Goal: Transaction & Acquisition: Purchase product/service

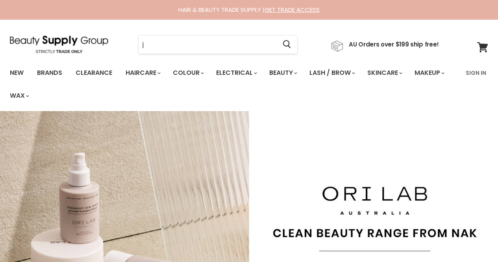
type input "jo"
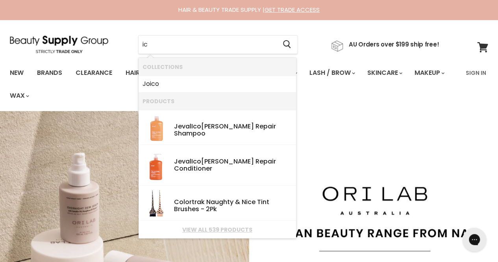
type input "i"
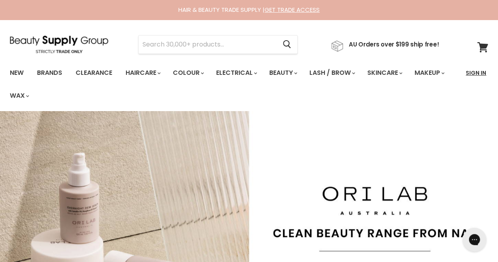
click at [478, 73] on link "Sign In" at bounding box center [476, 73] width 30 height 17
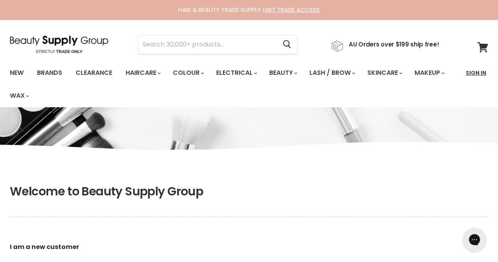
click at [478, 65] on link "Sign In" at bounding box center [476, 73] width 30 height 17
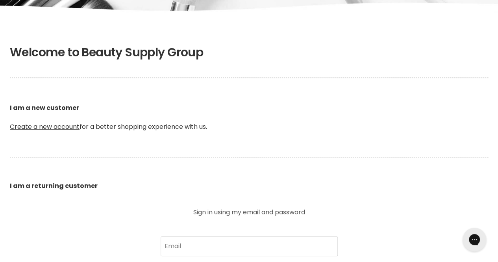
scroll to position [140, 0]
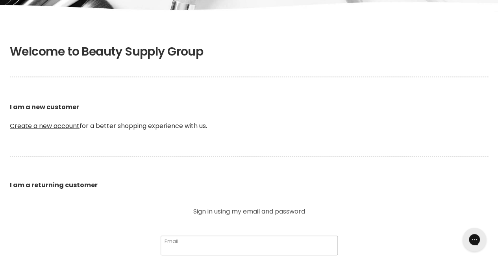
click at [220, 246] on input "Email" at bounding box center [249, 245] width 177 height 20
drag, startPoint x: 220, startPoint y: 246, endPoint x: 249, endPoint y: 203, distance: 51.2
click at [249, 203] on section "Welcome to Beauty Supply Group I am a new customer Create a new account for a b…" at bounding box center [249, 247] width 498 height 429
type input "maylane.rondon@gmail.com"
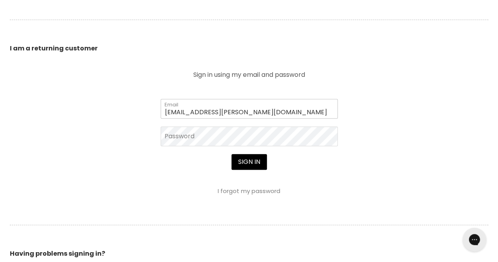
scroll to position [279, 0]
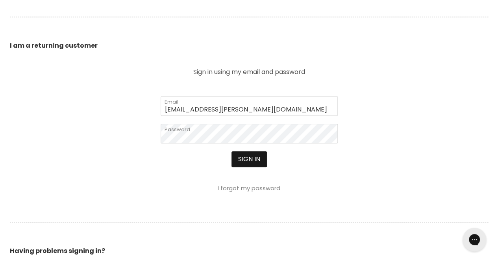
click at [248, 154] on button "Sign in" at bounding box center [248, 159] width 35 height 16
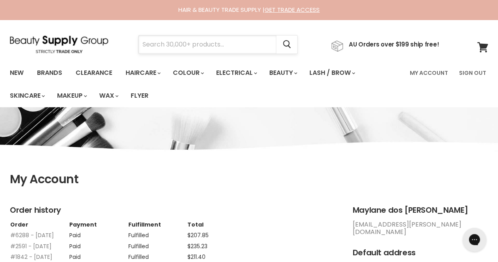
click at [226, 41] on input "Search" at bounding box center [208, 44] width 138 height 18
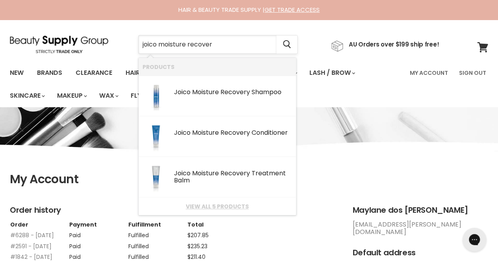
type input "joico moisture recovery"
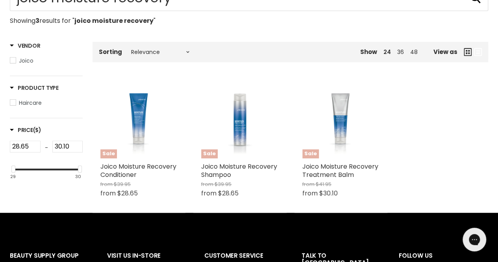
scroll to position [132, 0]
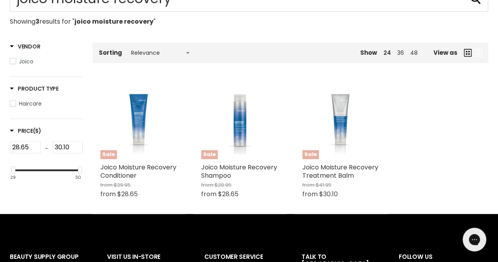
click at [336, 14] on div "Home Search results for “joico moisture recovery” (3) joico moisture recovery S…" at bounding box center [249, 5] width 478 height 39
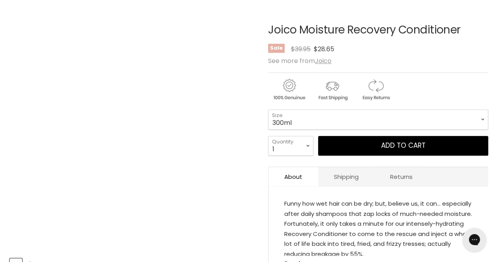
scroll to position [126, 0]
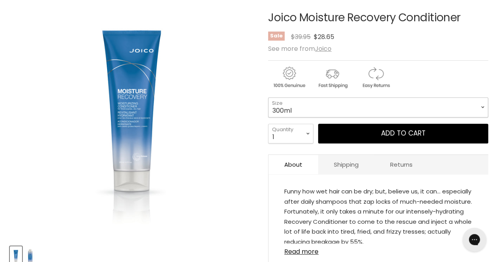
click at [331, 104] on select "300ml 1 Litre" at bounding box center [378, 107] width 220 height 20
click at [268, 97] on select "300ml 1 Litre" at bounding box center [378, 107] width 220 height 20
select select "1 Litre"
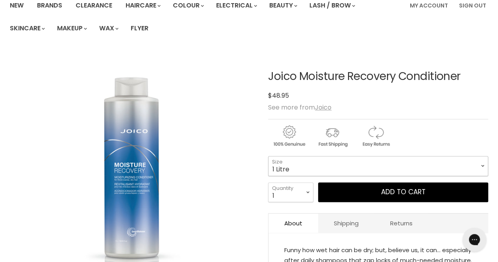
scroll to position [67, 0]
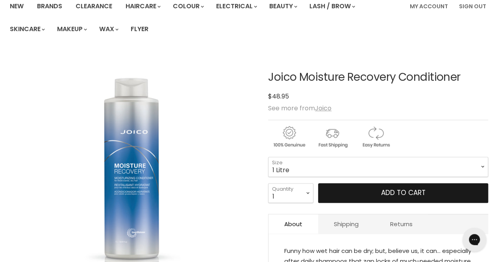
click at [387, 192] on button "Add to cart" at bounding box center [403, 193] width 170 height 20
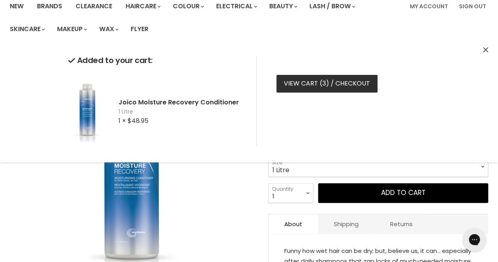
click at [342, 86] on link "View cart ( 3 ) / Checkout" at bounding box center [326, 83] width 101 height 17
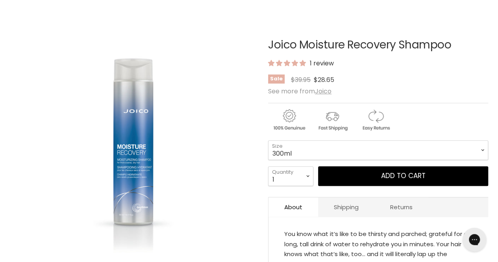
scroll to position [121, 0]
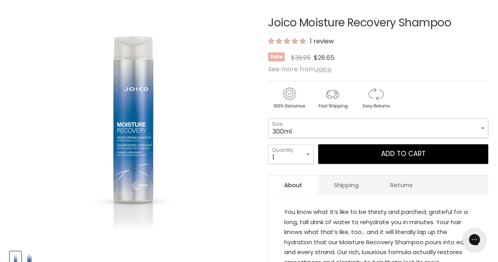
click at [315, 124] on select "300ml 1 Litre" at bounding box center [378, 128] width 220 height 20
click at [268, 118] on select "300ml 1 Litre" at bounding box center [378, 128] width 220 height 20
select select "1 Litre"
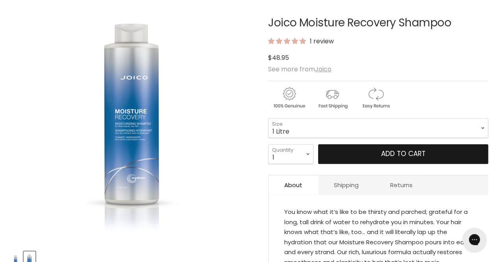
click at [399, 144] on button "Add to cart" at bounding box center [403, 154] width 170 height 20
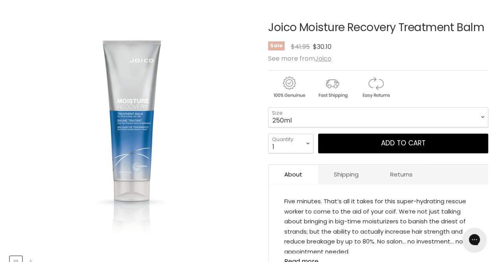
scroll to position [119, 0]
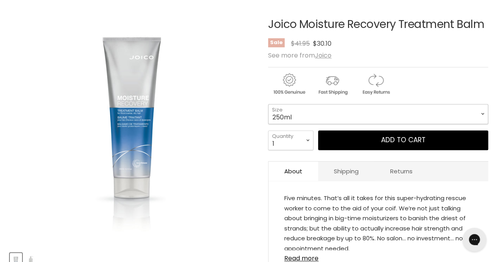
click at [302, 112] on select "250ml 500ml" at bounding box center [378, 114] width 220 height 20
click at [268, 104] on select "250ml 500ml" at bounding box center [378, 114] width 220 height 20
select select "500ml"
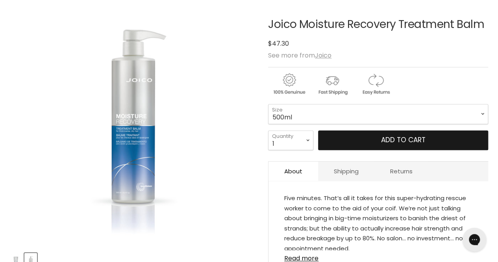
click at [381, 135] on button "Add to cart" at bounding box center [403, 140] width 170 height 20
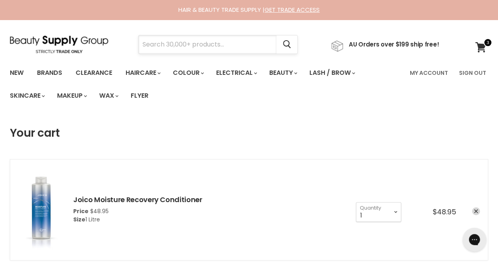
click at [176, 49] on input "Search" at bounding box center [208, 44] width 138 height 18
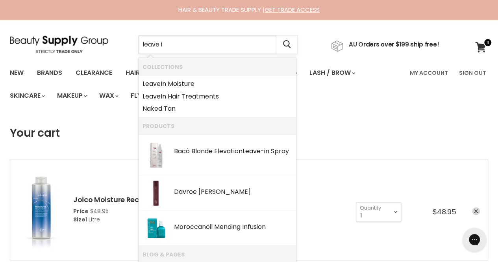
type input "leave in"
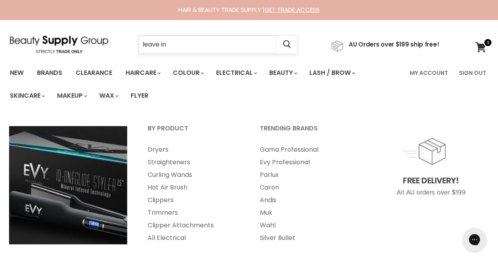
click at [216, 41] on input "leave in" at bounding box center [208, 44] width 138 height 18
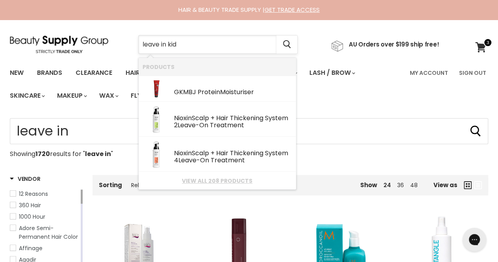
type input "leave in kids"
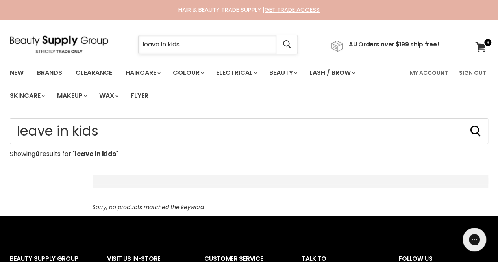
click at [176, 42] on input "leave in kids" at bounding box center [208, 44] width 138 height 18
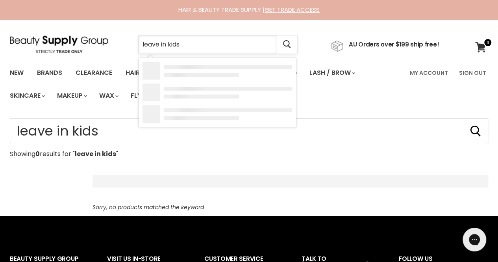
click at [176, 42] on input "leave in kids" at bounding box center [208, 44] width 138 height 18
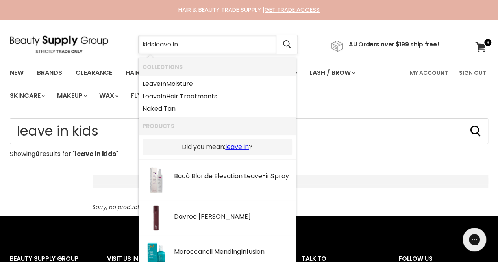
type input "kids leave in"
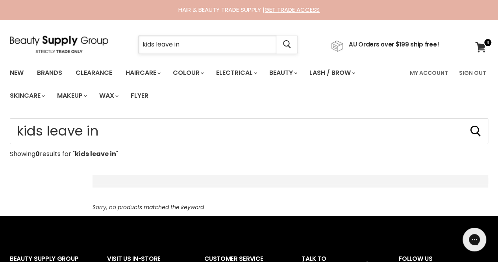
click at [185, 41] on input "kids leave in" at bounding box center [208, 44] width 138 height 18
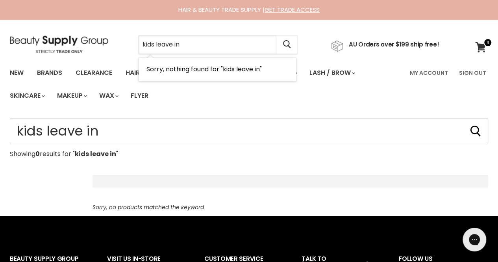
drag, startPoint x: 158, startPoint y: 42, endPoint x: 52, endPoint y: 46, distance: 106.3
click at [52, 46] on div "kids leave in Cancel AU Orders over $199 ship free!" at bounding box center [224, 44] width 429 height 18
type input "leave in"
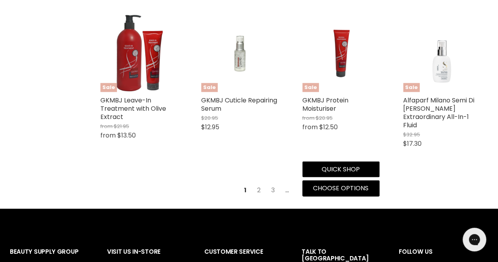
scroll to position [961, 0]
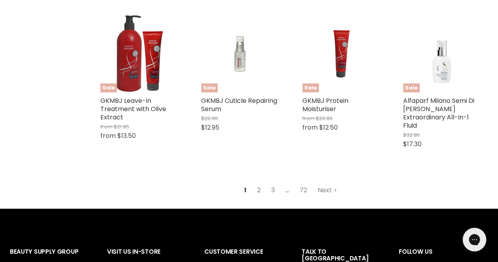
click at [259, 197] on link "2" at bounding box center [259, 190] width 12 height 14
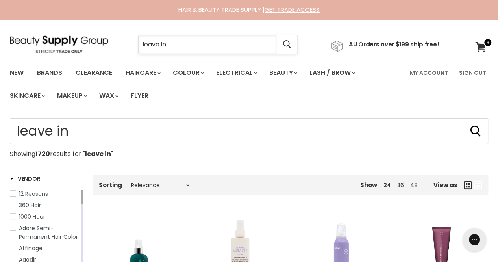
click at [186, 43] on input "leave in" at bounding box center [208, 44] width 138 height 18
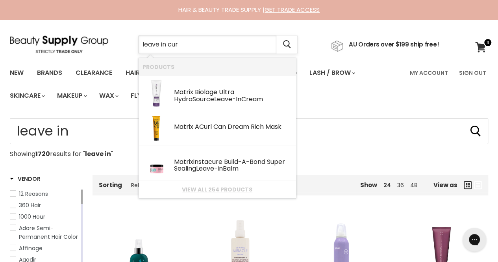
type input "leave in curl"
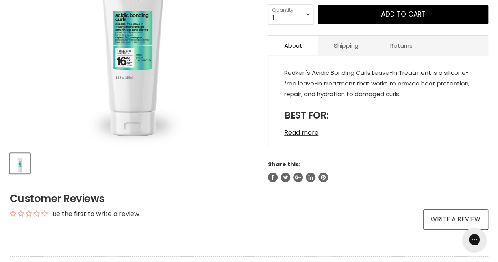
scroll to position [208, 0]
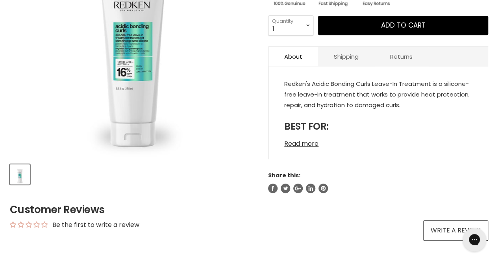
click at [304, 146] on link "Read more" at bounding box center [378, 141] width 188 height 12
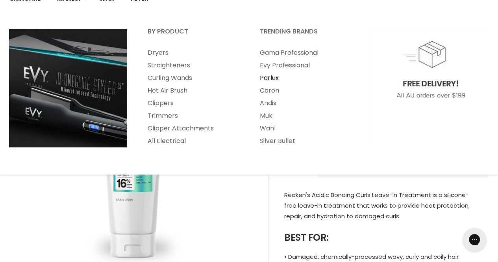
scroll to position [101, 0]
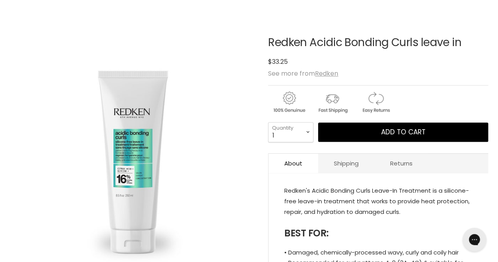
click at [358, 203] on p "Redken's Acidic Bonding Curls Leave-In Treatment is a silicone-free leave-in tr…" at bounding box center [378, 201] width 188 height 33
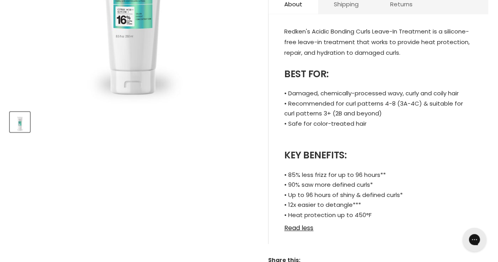
scroll to position [0, 0]
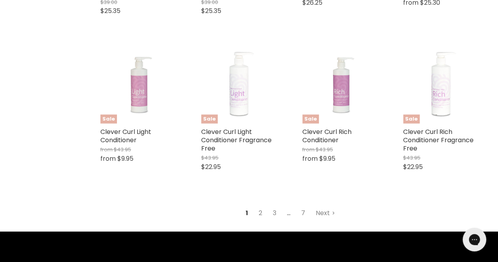
scroll to position [931, 0]
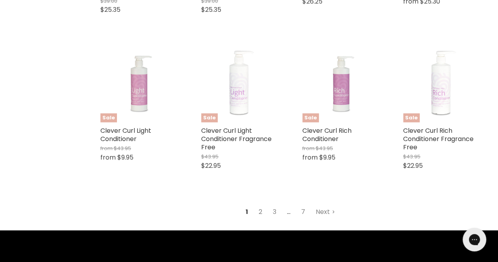
click at [260, 212] on link "2" at bounding box center [260, 212] width 12 height 14
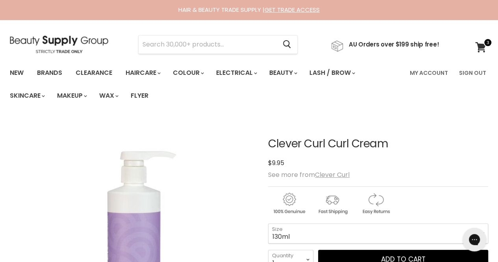
click at [56, 37] on img at bounding box center [59, 44] width 98 height 18
